Goal: Task Accomplishment & Management: Manage account settings

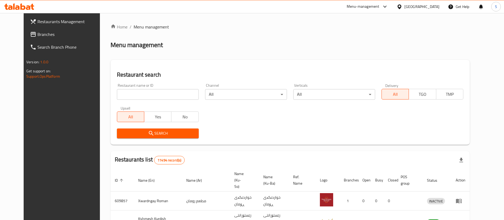
click at [149, 96] on input "search" at bounding box center [158, 94] width 82 height 11
type input "tasty res"
click button "Search" at bounding box center [158, 133] width 82 height 10
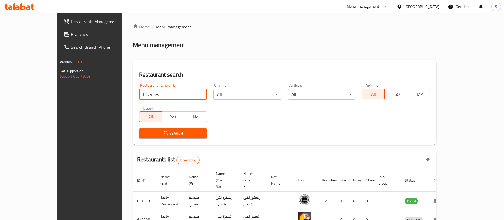
scroll to position [26, 0]
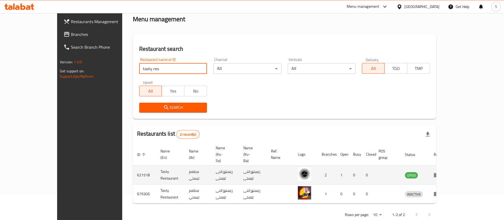
click at [440, 172] on icon "enhanced table" at bounding box center [437, 175] width 6 height 6
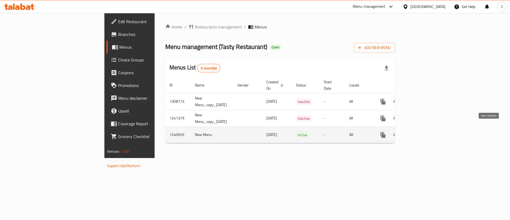
click at [425, 132] on icon "enhanced table" at bounding box center [421, 135] width 6 height 6
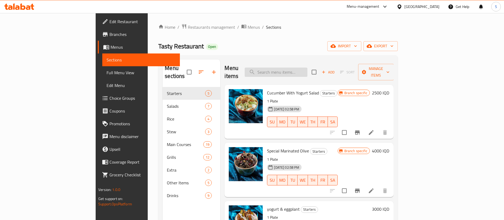
click at [307, 67] on input "search" at bounding box center [276, 71] width 63 height 9
click at [306, 69] on input "search" at bounding box center [276, 71] width 63 height 9
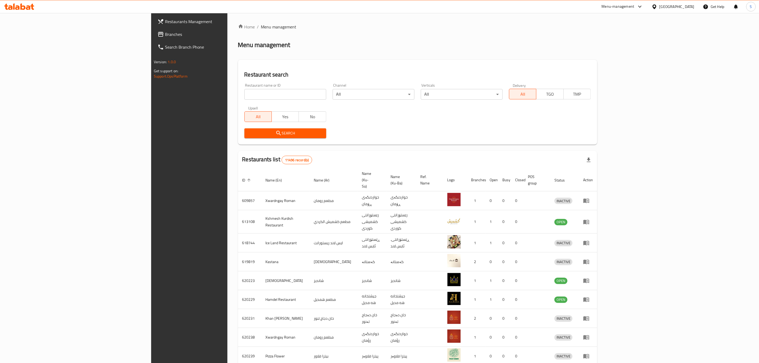
click at [244, 96] on input "search" at bounding box center [285, 94] width 82 height 11
type input "tasty res"
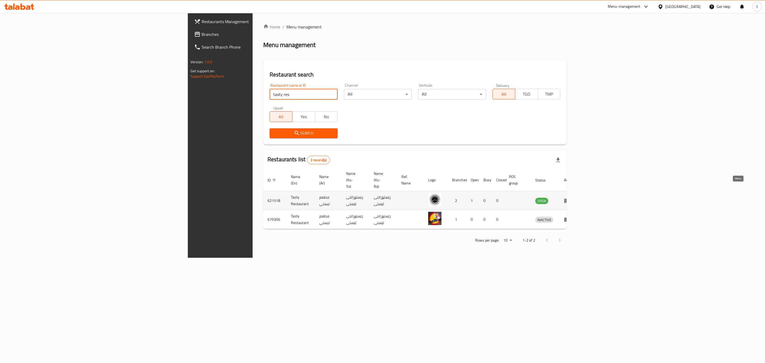
click at [570, 199] on icon "enhanced table" at bounding box center [567, 201] width 6 height 5
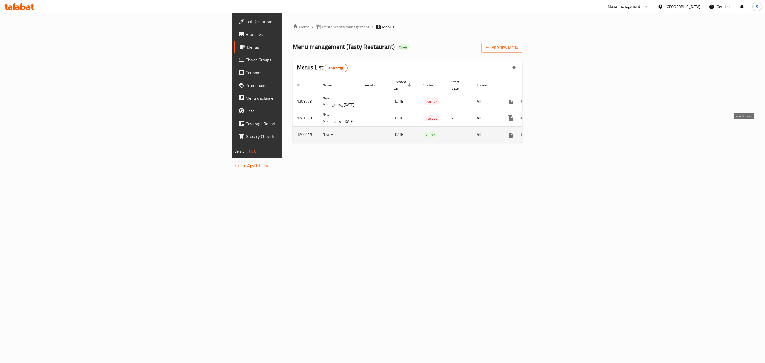
click at [555, 132] on link "enhanced table" at bounding box center [549, 134] width 13 height 13
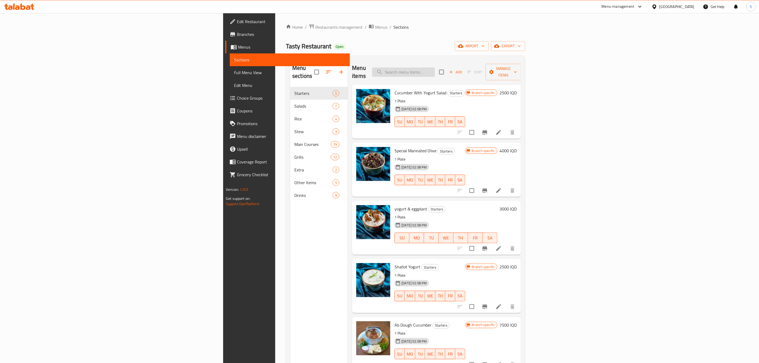
click at [435, 69] on input "search" at bounding box center [403, 71] width 63 height 9
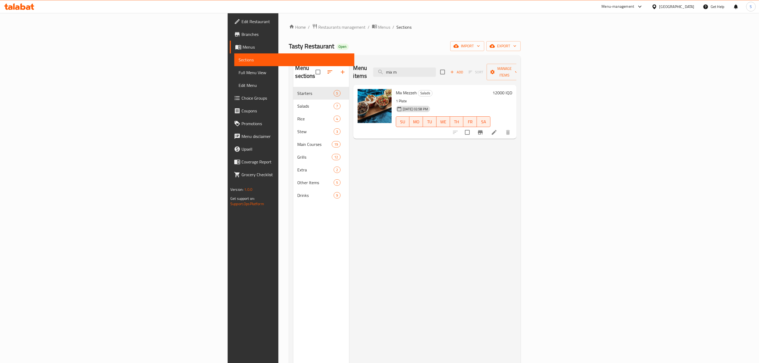
type input "mix m"
click at [512, 89] on div "12000 IQD" at bounding box center [502, 111] width 22 height 45
click at [512, 89] on h6 "12000 IQD" at bounding box center [503, 92] width 20 height 7
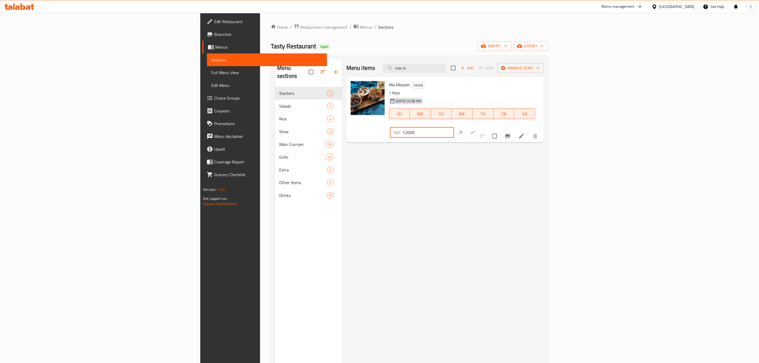
click at [454, 127] on input "12000" at bounding box center [429, 132] width 52 height 11
type input "13000"
click at [475, 130] on icon "ok" at bounding box center [472, 132] width 5 height 5
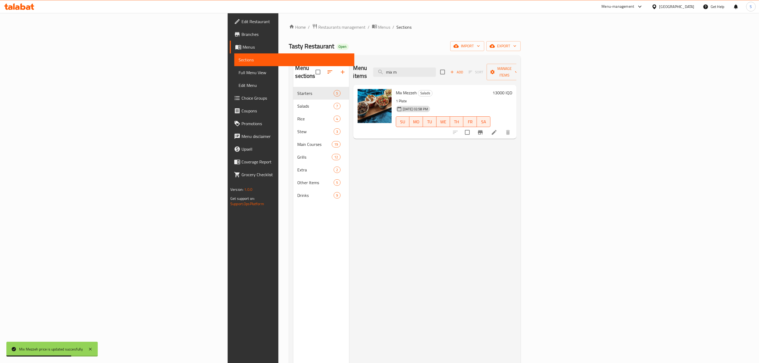
drag, startPoint x: 484, startPoint y: 66, endPoint x: 412, endPoint y: 78, distance: 72.8
click at [412, 78] on div "Menu items mix m Add Sort Manage items Mix Mezzeh Salads 1 Plate [DATE] 02:58 P…" at bounding box center [432, 241] width 167 height 363
type input "eggpl"
click at [512, 89] on h6 "3000 IQD" at bounding box center [503, 92] width 17 height 7
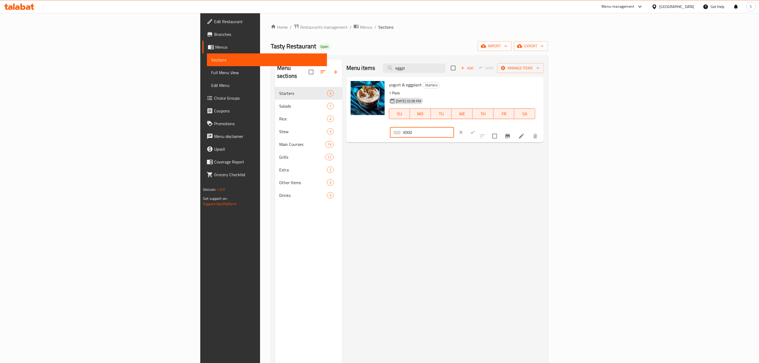
click at [454, 127] on input "3000" at bounding box center [429, 132] width 52 height 11
type input "3250"
click at [486, 126] on div "IQD 3250 ​" at bounding box center [438, 132] width 96 height 12
drag, startPoint x: 736, startPoint y: 91, endPoint x: 731, endPoint y: 90, distance: 4.9
click at [479, 126] on div at bounding box center [466, 132] width 23 height 12
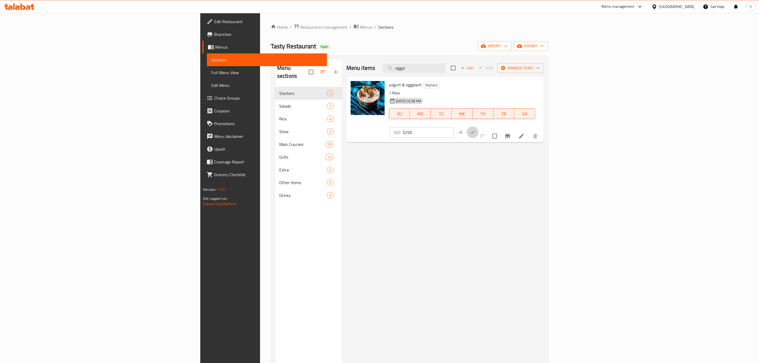
click at [479, 126] on button "ok" at bounding box center [473, 132] width 12 height 12
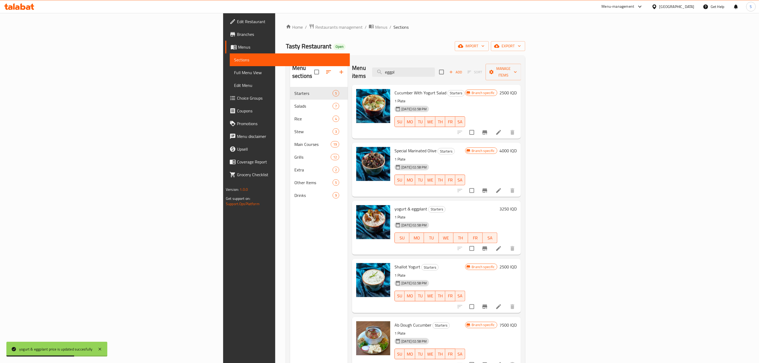
drag, startPoint x: 495, startPoint y: 70, endPoint x: 416, endPoint y: 70, distance: 78.9
click at [416, 70] on div "Menu items eggpl Add Sort Manage items" at bounding box center [436, 72] width 169 height 25
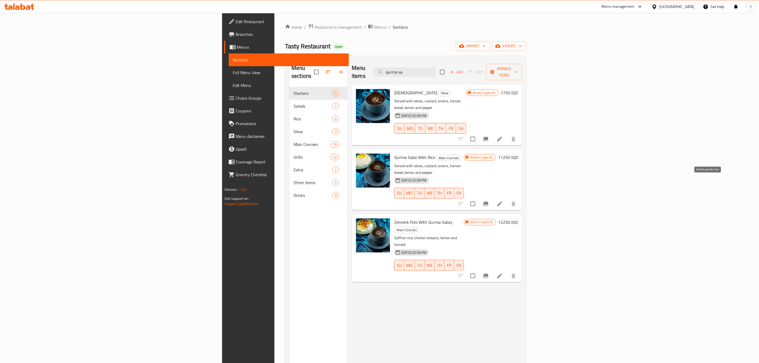
type input "qurma sa"
click at [488, 202] on icon "Branch-specific-item" at bounding box center [486, 204] width 5 height 4
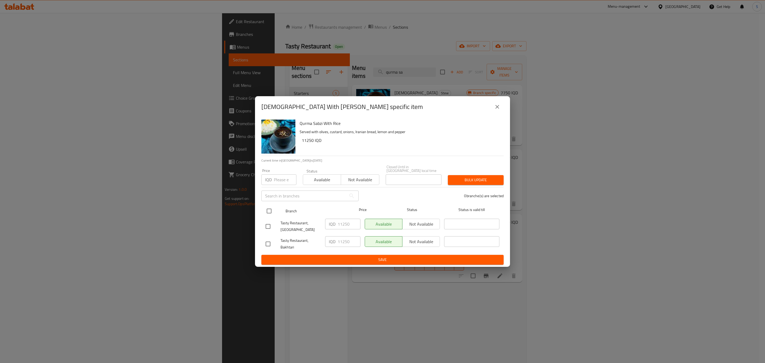
click at [267, 208] on input "checkbox" at bounding box center [269, 210] width 11 height 11
checkbox input "true"
drag, startPoint x: 352, startPoint y: 224, endPoint x: 305, endPoint y: 225, distance: 46.8
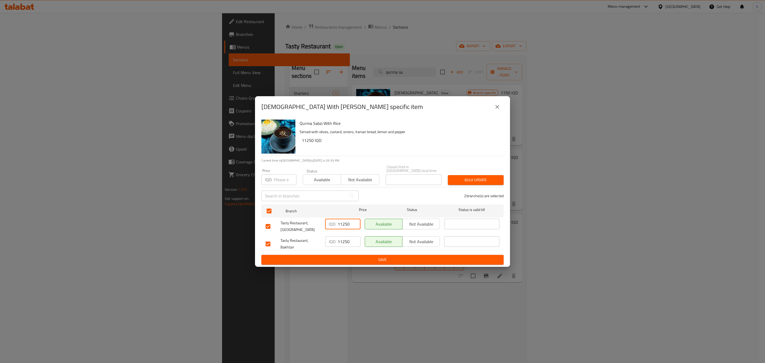
click at [305, 225] on div "Tasty Restaurant, Dream City IQD 11250 ​ Available Not available ​" at bounding box center [383, 227] width 238 height 20
click at [344, 222] on input "11250" at bounding box center [349, 224] width 23 height 11
type input "12250"
click at [343, 242] on input "11250" at bounding box center [349, 241] width 23 height 11
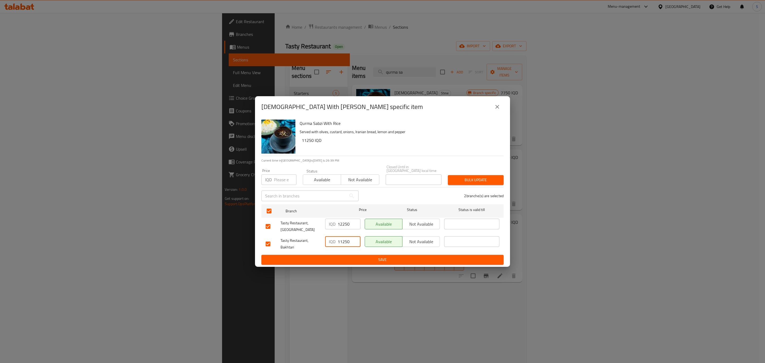
click at [343, 242] on input "11250" at bounding box center [349, 241] width 23 height 11
paste input "2"
type input "12250"
click at [392, 261] on span "Save" at bounding box center [383, 259] width 234 height 7
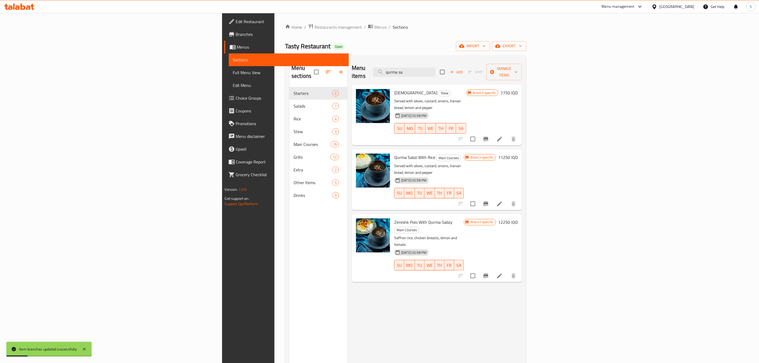
drag, startPoint x: 497, startPoint y: 71, endPoint x: 412, endPoint y: 74, distance: 85.1
click at [412, 74] on div "Menu items qurma sa Add Sort Manage items" at bounding box center [437, 72] width 170 height 25
type input "i"
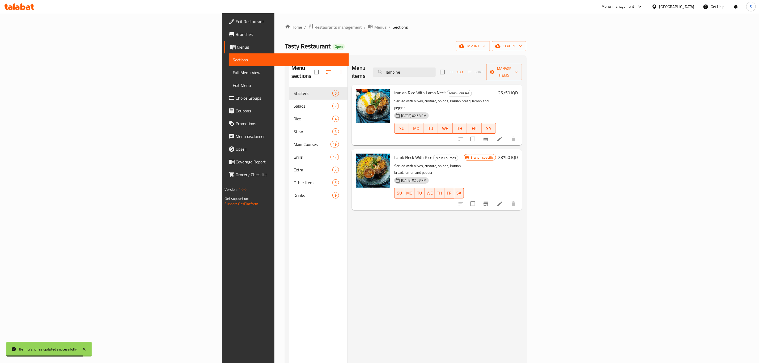
type input "lamb ne"
click at [518, 89] on h6 "26750 IQD" at bounding box center [508, 92] width 20 height 7
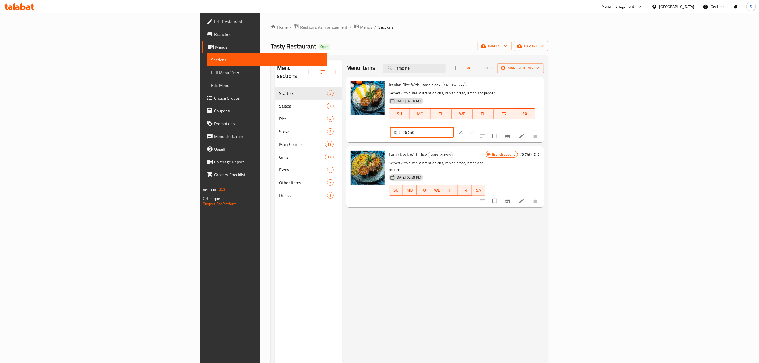
drag, startPoint x: 694, startPoint y: 92, endPoint x: 601, endPoint y: 88, distance: 92.5
click at [542, 88] on div "Iranian Rice With Lamb Neck Main Courses Served with olives, custard, onions, I…" at bounding box center [464, 109] width 155 height 61
type input "2"
type input "28250"
click at [475, 131] on icon "ok" at bounding box center [473, 132] width 4 height 3
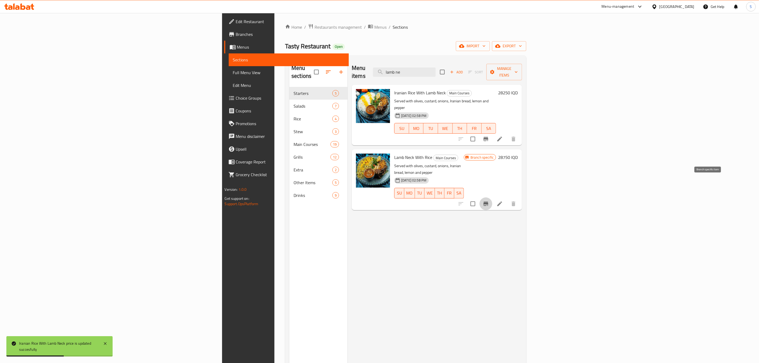
click at [492, 197] on button "Branch-specific-item" at bounding box center [486, 203] width 13 height 13
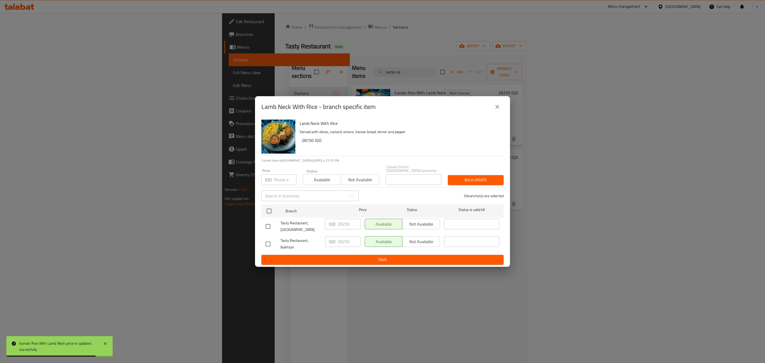
click at [278, 223] on div at bounding box center [273, 226] width 15 height 11
click at [268, 214] on input "checkbox" at bounding box center [269, 210] width 11 height 11
checkbox input "true"
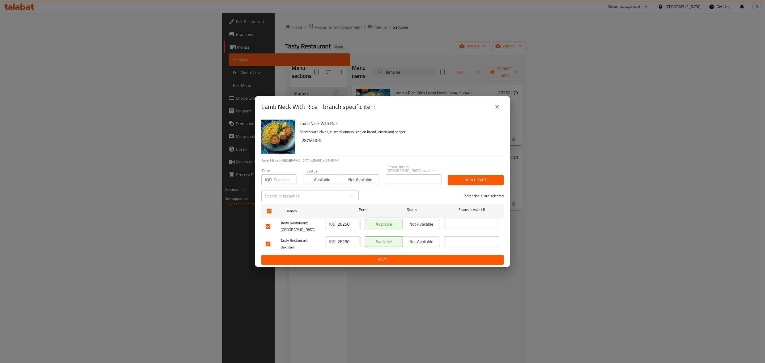
click at [344, 224] on input "28250" at bounding box center [349, 224] width 23 height 11
paste input "9"
type input "29250"
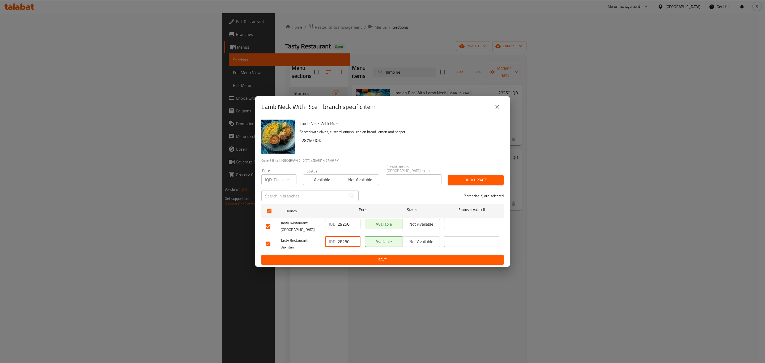
click at [347, 238] on input "28250" at bounding box center [349, 241] width 23 height 11
paste input "9"
type input "29250"
click at [368, 263] on button "Save" at bounding box center [382, 260] width 242 height 10
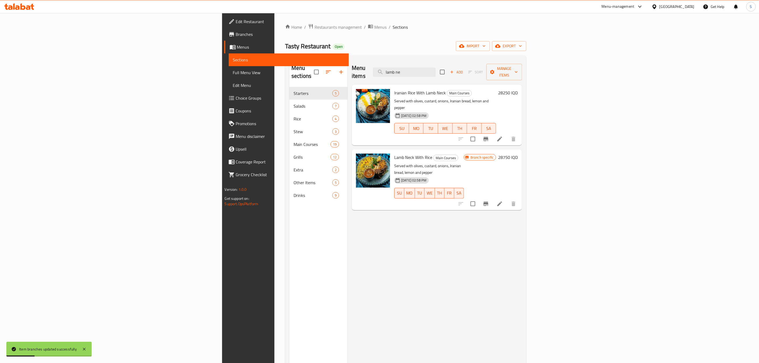
drag, startPoint x: 490, startPoint y: 69, endPoint x: 389, endPoint y: 84, distance: 101.8
click at [394, 84] on div "Menu items lamb ne Add Sort Manage items Iranian Rice With Lamb Neck Main Cours…" at bounding box center [435, 241] width 175 height 363
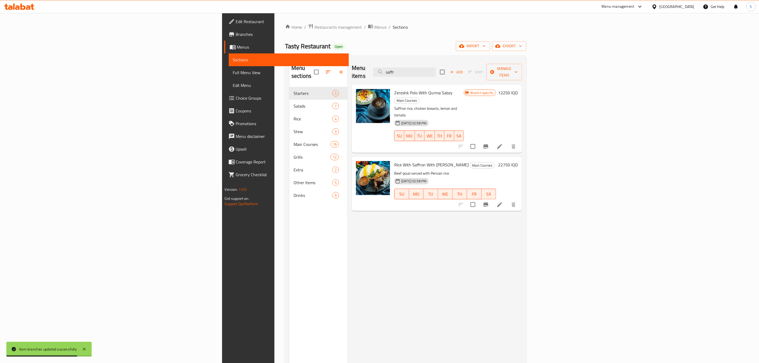
type input "saffr"
click at [518, 161] on h6 "22750 IQD" at bounding box center [508, 164] width 20 height 7
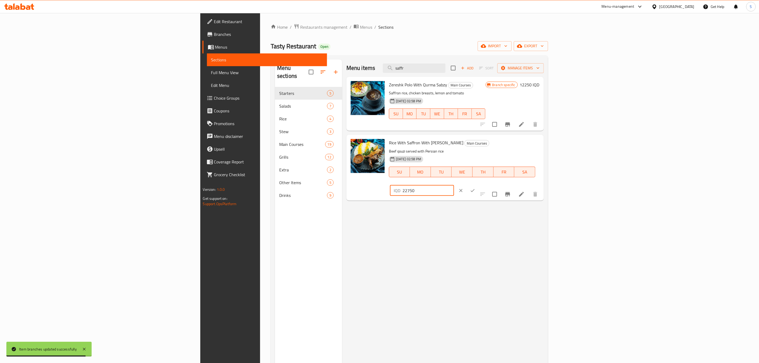
drag, startPoint x: 684, startPoint y: 145, endPoint x: 639, endPoint y: 143, distance: 45.5
click at [542, 143] on div "Rice With Saffron With Qouzi Zand Main Courses Beef qouzi served with Persian r…" at bounding box center [464, 167] width 155 height 61
paste input "42"
type input "24250"
click at [479, 185] on button "ok" at bounding box center [473, 191] width 12 height 12
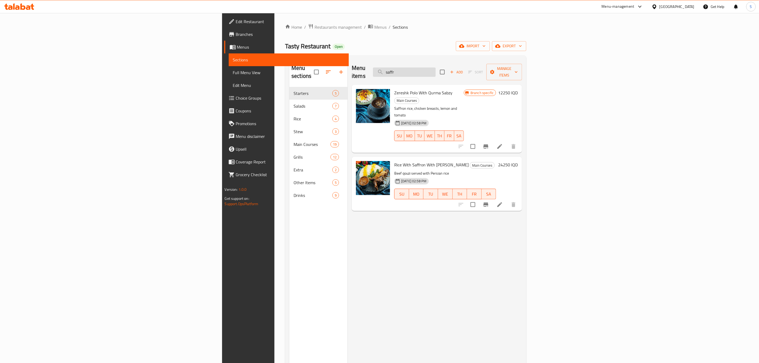
click at [436, 67] on input "saffr" at bounding box center [404, 71] width 63 height 9
drag, startPoint x: 486, startPoint y: 66, endPoint x: 420, endPoint y: 66, distance: 65.4
click at [420, 66] on div "Menu items saffr Add Sort Manage items" at bounding box center [437, 72] width 170 height 25
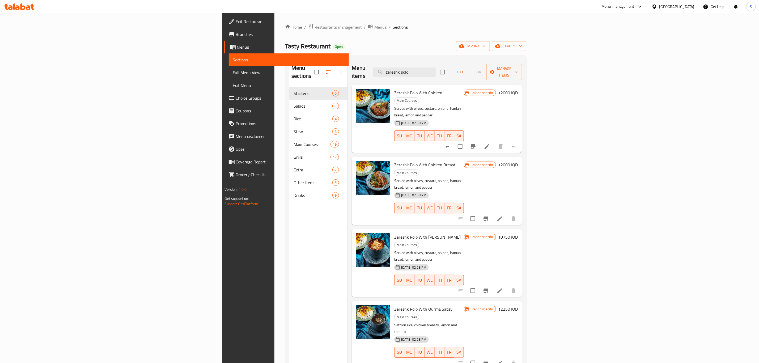
type input "zereshk polo"
